Goal: Information Seeking & Learning: Find contact information

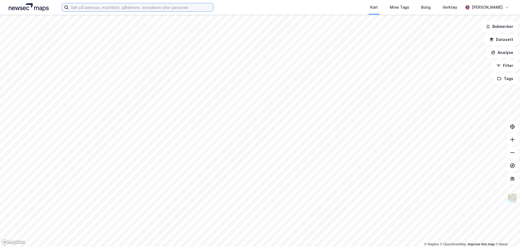
click at [95, 4] on input at bounding box center [141, 7] width 145 height 8
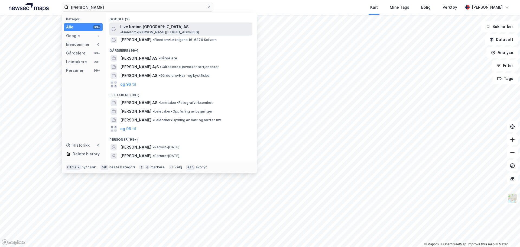
click at [169, 30] on span "• Eiendom • [PERSON_NAME][STREET_ADDRESS]" at bounding box center [159, 32] width 79 height 4
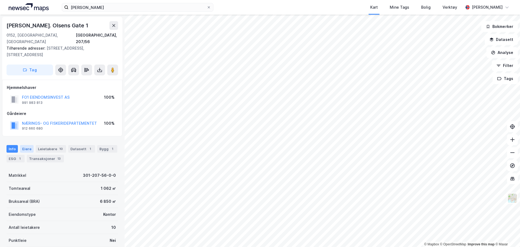
click at [21, 145] on div "Eiere" at bounding box center [27, 149] width 14 height 8
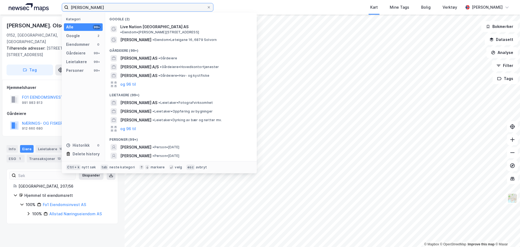
click at [123, 4] on input "[PERSON_NAME]" at bounding box center [138, 7] width 138 height 8
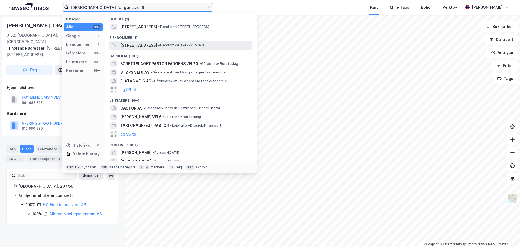
type input "[DEMOGRAPHIC_DATA] fangens vei 6"
click at [157, 46] on span "[STREET_ADDRESS]" at bounding box center [138, 45] width 37 height 7
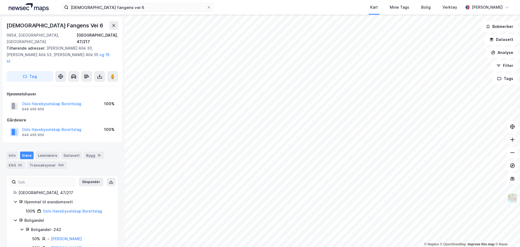
click at [513, 141] on icon at bounding box center [512, 139] width 5 height 5
click at [51, 161] on div "Transaksjoner 109" at bounding box center [47, 165] width 40 height 8
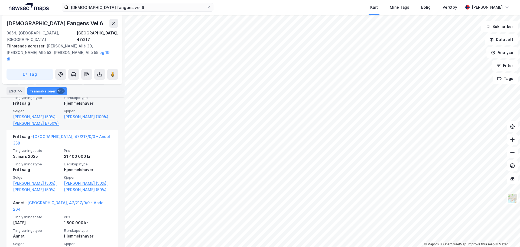
scroll to position [207, 0]
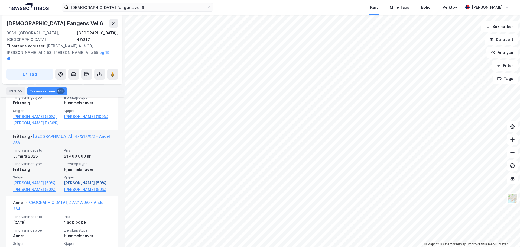
click at [97, 180] on link "[PERSON_NAME] (50%)," at bounding box center [88, 183] width 48 height 7
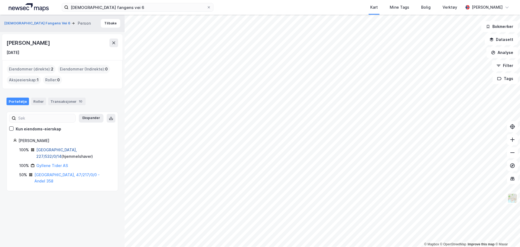
click at [53, 150] on link "[GEOGRAPHIC_DATA], 227/532/0/14" at bounding box center [56, 152] width 41 height 11
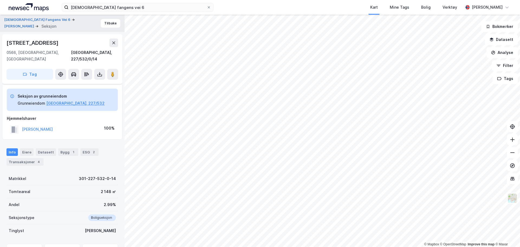
scroll to position [25, 0]
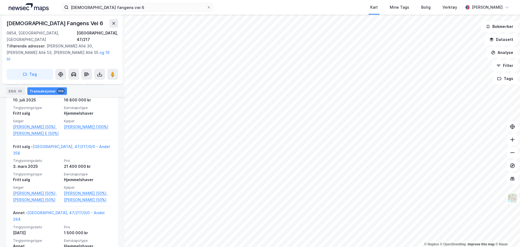
scroll to position [197, 0]
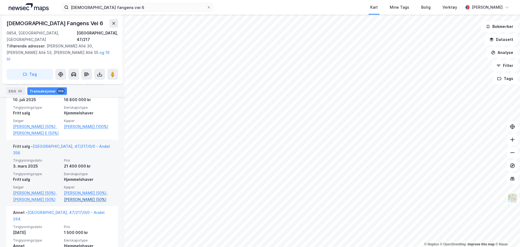
click at [83, 196] on link "[PERSON_NAME] (50%)" at bounding box center [88, 199] width 48 height 7
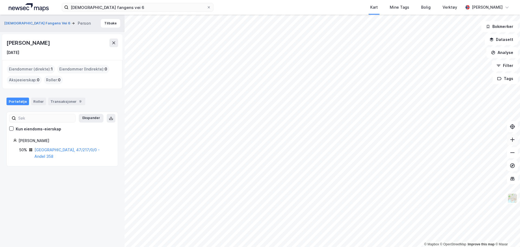
click at [516, 144] on button at bounding box center [512, 139] width 11 height 11
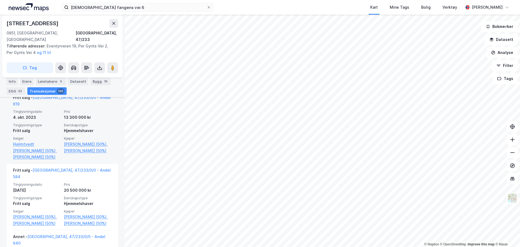
scroll to position [248, 0]
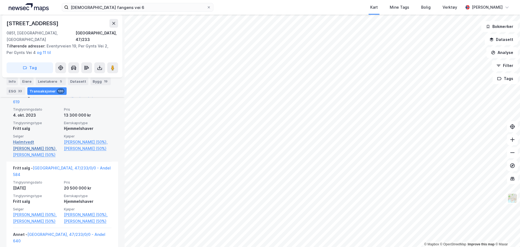
click at [33, 139] on link "Hjelmtvedt [PERSON_NAME] (50%)," at bounding box center [37, 145] width 48 height 13
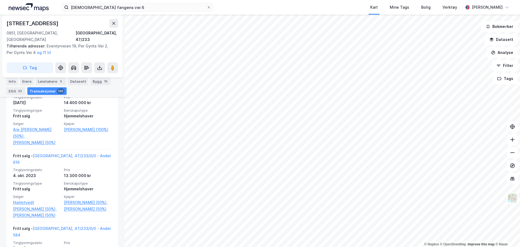
scroll to position [188, 0]
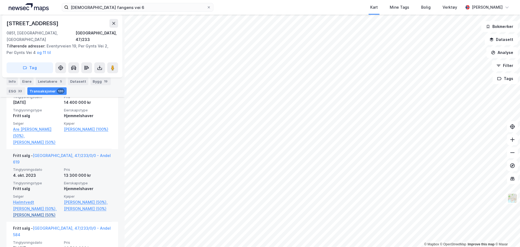
click at [29, 212] on link "[PERSON_NAME] (50%)" at bounding box center [37, 215] width 48 height 7
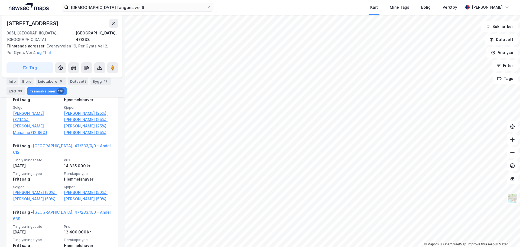
scroll to position [761, 0]
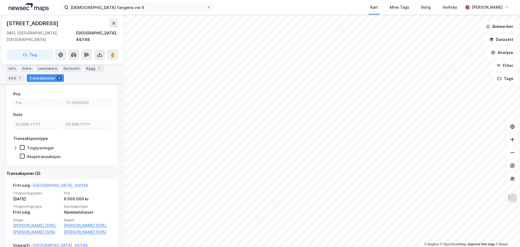
scroll to position [56, 0]
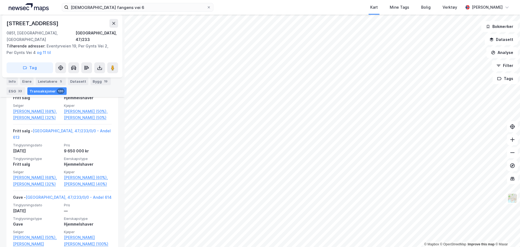
scroll to position [1400, 0]
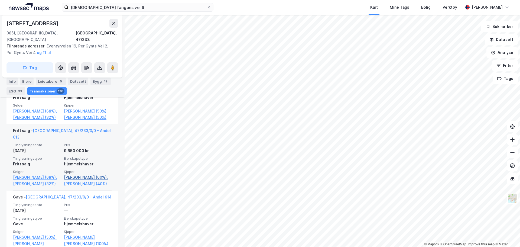
click at [87, 174] on link "[PERSON_NAME] (60%)," at bounding box center [88, 177] width 48 height 7
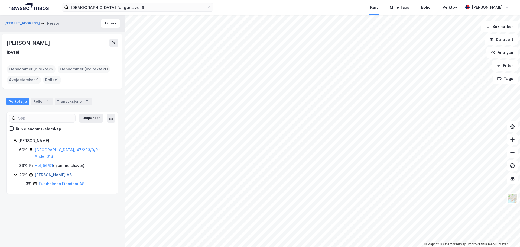
click at [51, 172] on link "[PERSON_NAME] AS" at bounding box center [53, 174] width 37 height 5
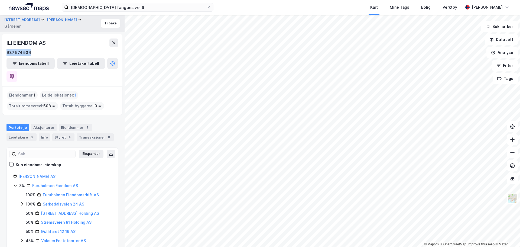
drag, startPoint x: 32, startPoint y: 52, endPoint x: 0, endPoint y: 51, distance: 32.0
click at [0, 51] on div "Eventyrveien 17 [PERSON_NAME] Gårdeier Tilbake ILI EIENDOM AS 987 574 534 Eiend…" at bounding box center [62, 131] width 125 height 232
copy div "987 574 534"
